Goal: Information Seeking & Learning: Understand process/instructions

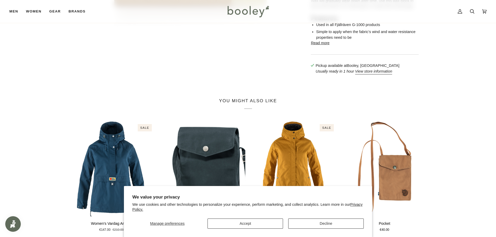
scroll to position [235, 0]
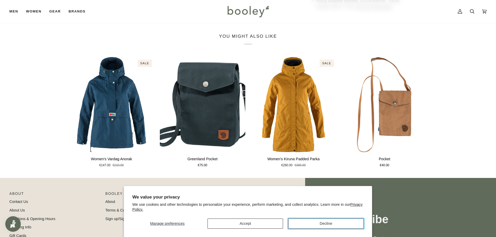
click at [311, 224] on button "Decline" at bounding box center [326, 224] width 76 height 10
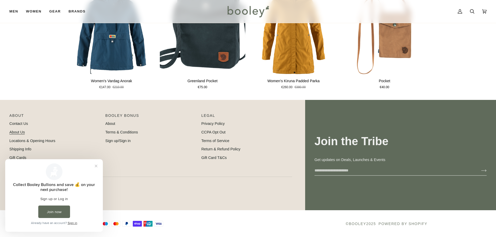
scroll to position [0, 0]
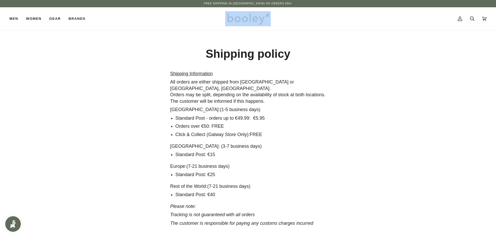
drag, startPoint x: 274, startPoint y: 18, endPoint x: 230, endPoint y: 21, distance: 44.9
click at [230, 21] on div "Men Footwear Boots Shoes Running Sandals & Slides Slippers Socks Accessories" at bounding box center [248, 18] width 478 height 23
copy div
